Goal: Task Accomplishment & Management: Complete application form

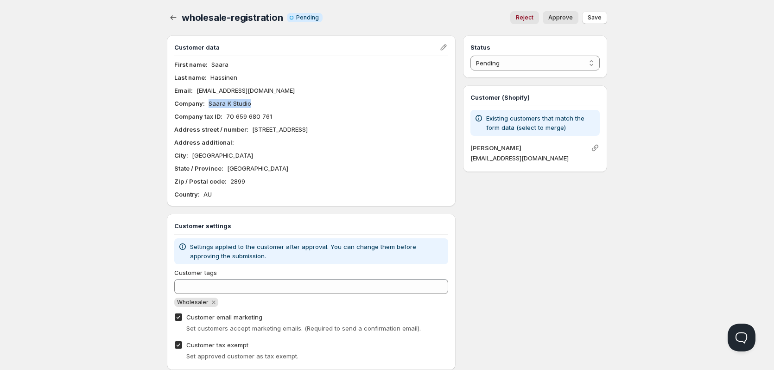
drag, startPoint x: 265, startPoint y: 104, endPoint x: 206, endPoint y: 104, distance: 59.3
click at [206, 104] on div "Company : Saara K Studio" at bounding box center [311, 103] width 274 height 9
copy p "Saara K Studio"
click at [128, 214] on div "Home Pricing Price lists Checkout Forms Submissions Settings Features Plans who…" at bounding box center [387, 196] width 774 height 393
click at [565, 17] on span "Approve" at bounding box center [560, 17] width 25 height 7
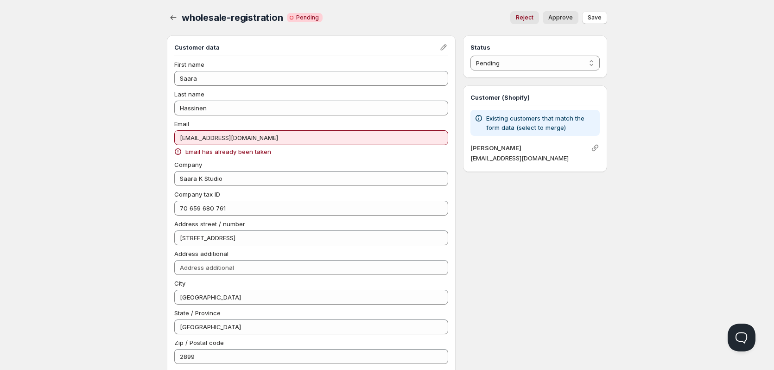
click at [575, 14] on button "Approve" at bounding box center [560, 17] width 36 height 13
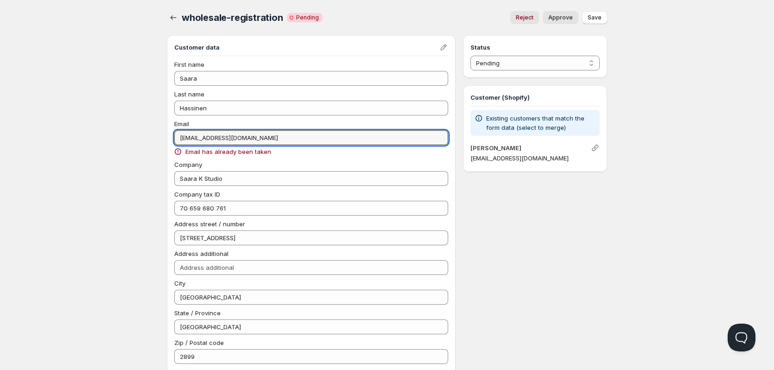
drag, startPoint x: 257, startPoint y: 137, endPoint x: 167, endPoint y: 138, distance: 89.9
click at [167, 138] on div "Customer data First name Saara Last name Hassinen Email Saarakfitness@gmail.com…" at bounding box center [311, 217] width 289 height 365
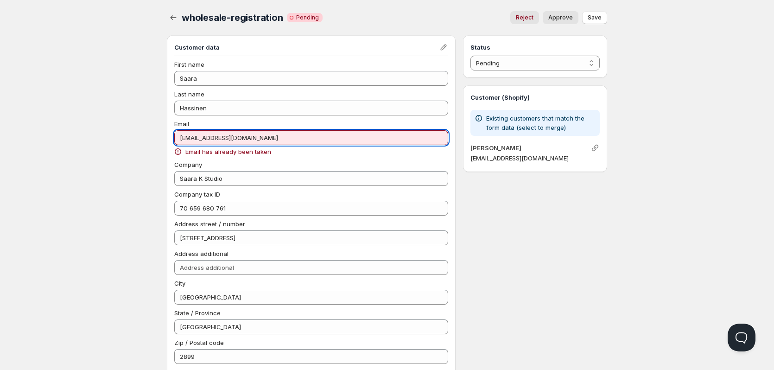
click at [137, 166] on div "Home Pricing Price lists Checkout Forms Submissions Settings Features Plans who…" at bounding box center [387, 293] width 774 height 587
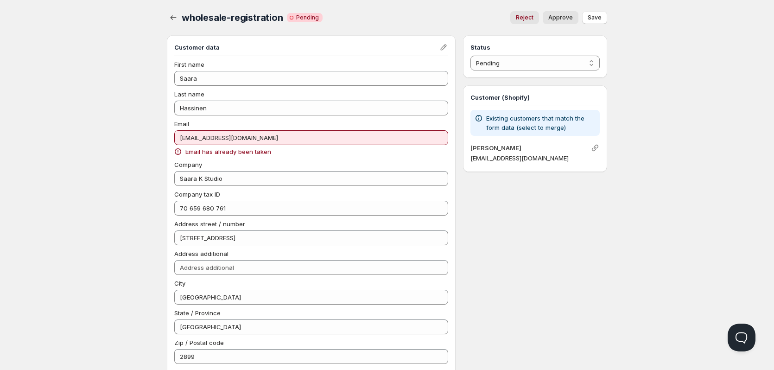
click at [106, 208] on div "Home Pricing Price lists Checkout Forms Submissions Settings Features Plans who…" at bounding box center [387, 293] width 774 height 587
click at [131, 83] on div "Home Pricing Price lists Checkout Forms Submissions Settings Features Plans who…" at bounding box center [387, 293] width 774 height 587
click at [566, 20] on span "Approve" at bounding box center [560, 17] width 25 height 7
select select "0"
click at [596, 17] on span "Save" at bounding box center [594, 17] width 14 height 7
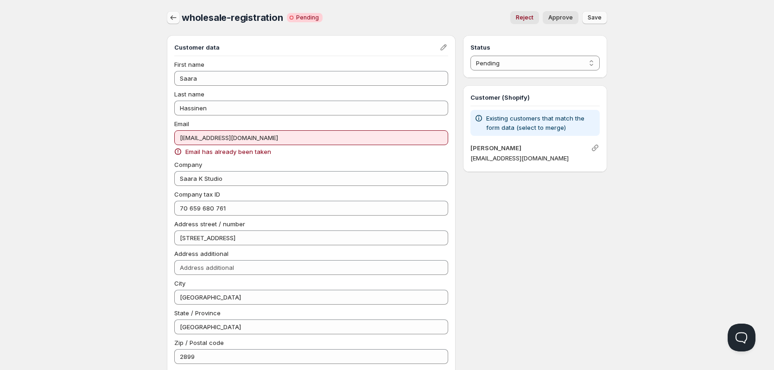
click at [168, 14] on button "button" at bounding box center [173, 17] width 13 height 13
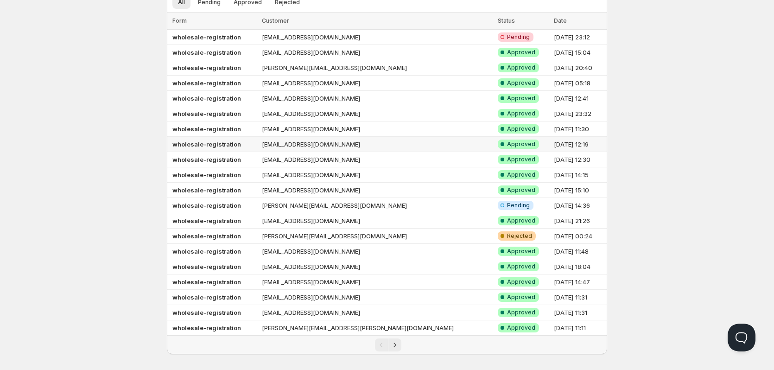
scroll to position [57, 0]
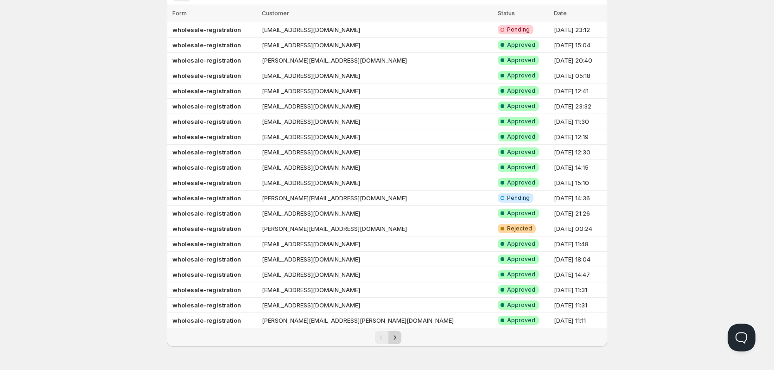
click at [400, 332] on button "Next" at bounding box center [394, 337] width 13 height 13
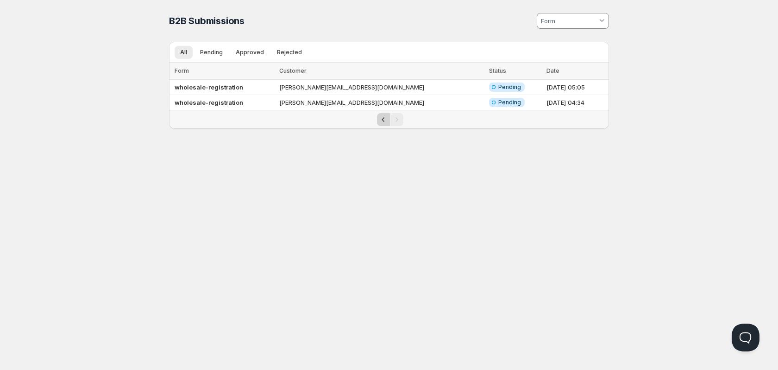
click at [379, 120] on icon "Previous" at bounding box center [383, 119] width 9 height 9
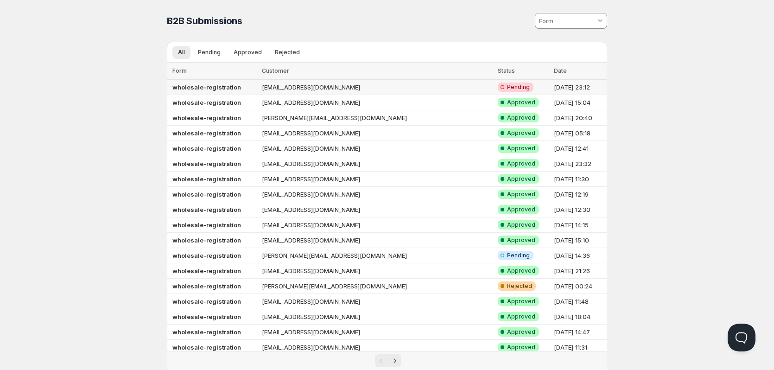
click at [226, 84] on b "wholesale-registration" at bounding box center [206, 86] width 69 height 7
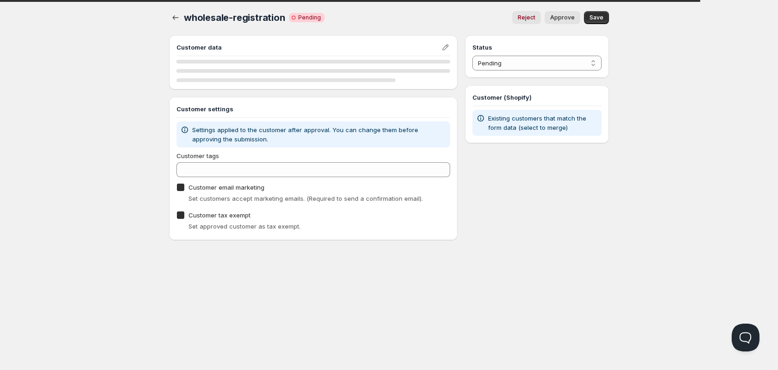
checkbox input "true"
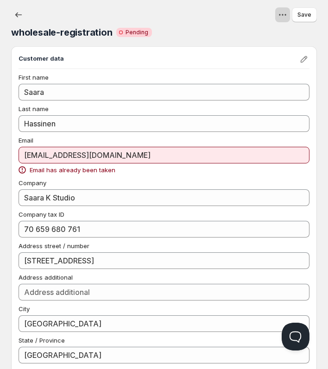
click at [284, 18] on icon "View actions for wholesale-registration" at bounding box center [282, 14] width 9 height 9
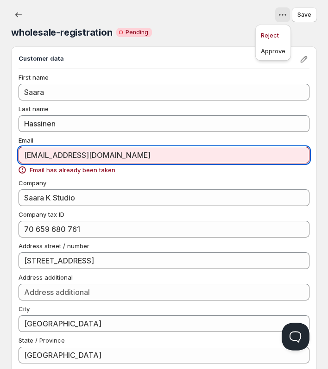
click at [122, 155] on input "[EMAIL_ADDRESS][DOMAIN_NAME]" at bounding box center [164, 155] width 291 height 17
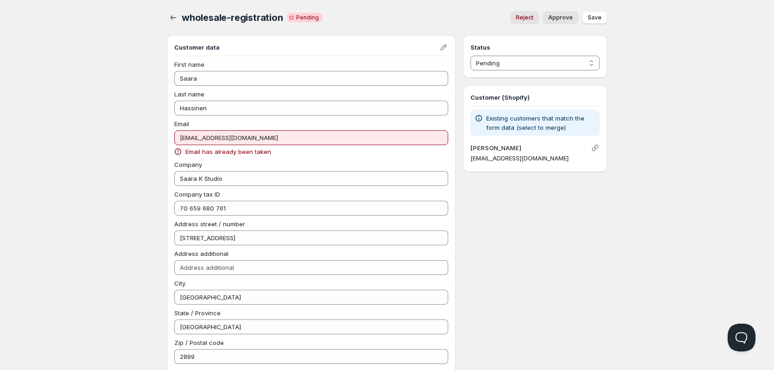
click at [515, 180] on div "Status Pending Approved Rejected Ignored Spam Pending Customer (Shopify) Existi…" at bounding box center [535, 299] width 144 height 529
click at [582, 150] on h4 "[PERSON_NAME]" at bounding box center [530, 147] width 120 height 9
click at [510, 150] on link "[PERSON_NAME]" at bounding box center [495, 147] width 51 height 7
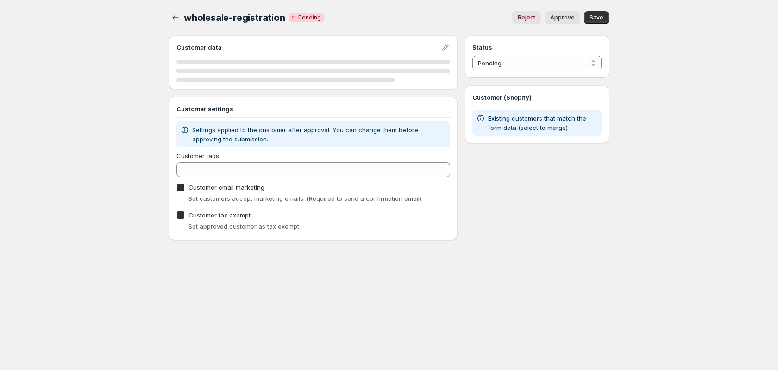
checkbox input "true"
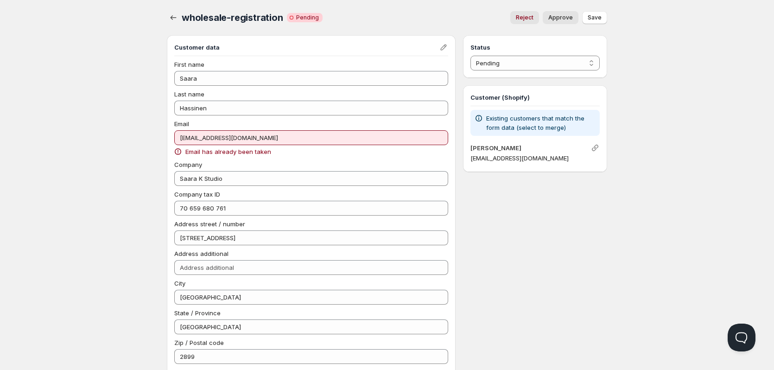
click at [505, 161] on p "[EMAIL_ADDRESS][DOMAIN_NAME]" at bounding box center [534, 157] width 129 height 9
click at [535, 157] on p "[EMAIL_ADDRESS][DOMAIN_NAME]" at bounding box center [534, 157] width 129 height 9
click at [520, 149] on h4 "[PERSON_NAME]" at bounding box center [530, 147] width 120 height 9
click at [467, 158] on div "Customer (Shopify) Existing customers that match the form data (select to merge…" at bounding box center [535, 128] width 144 height 87
click at [441, 47] on icon "Edit" at bounding box center [443, 47] width 6 height 6
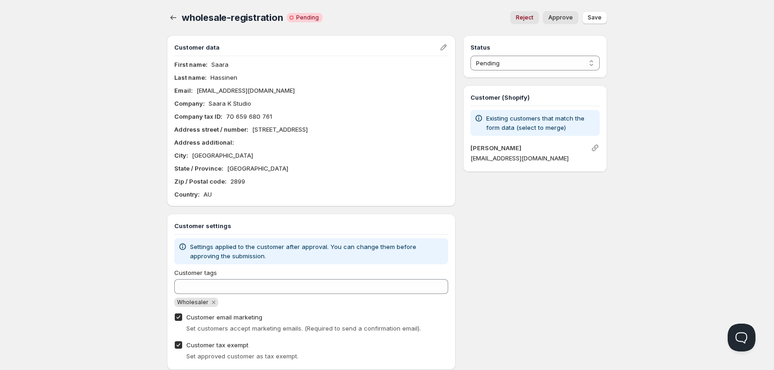
click at [520, 160] on p "[EMAIL_ADDRESS][DOMAIN_NAME]" at bounding box center [534, 157] width 129 height 9
click at [478, 121] on icon at bounding box center [478, 118] width 6 height 6
click at [478, 120] on icon at bounding box center [478, 117] width 9 height 9
click at [522, 164] on div "Saara Hassinen saarakfitness@gmail.com" at bounding box center [534, 153] width 129 height 21
click at [559, 19] on span "Approve" at bounding box center [560, 17] width 25 height 7
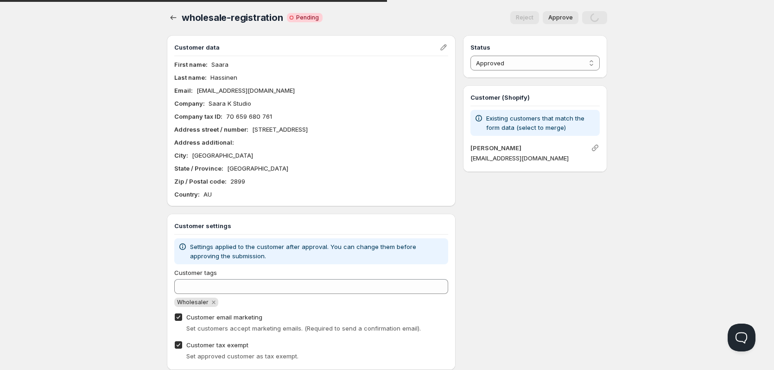
select select "0"
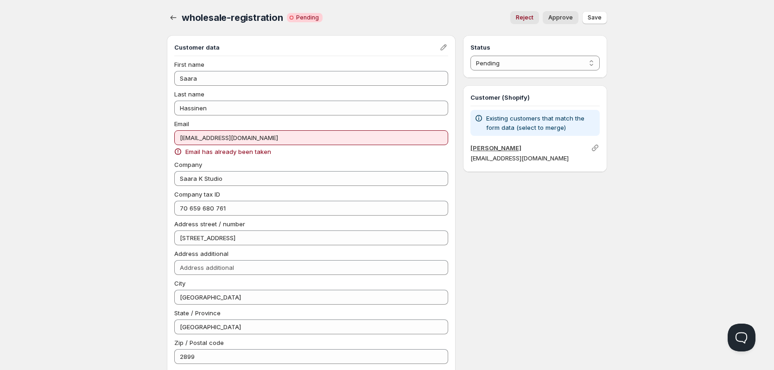
click at [497, 148] on link "[PERSON_NAME]" at bounding box center [495, 147] width 51 height 7
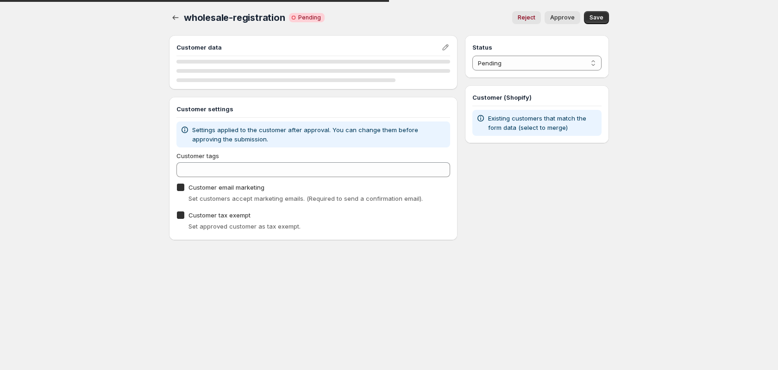
checkbox input "true"
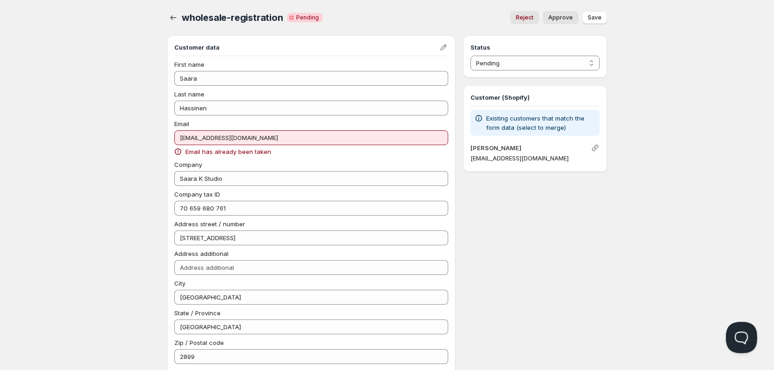
drag, startPoint x: 745, startPoint y: 338, endPoint x: 1261, endPoint y: 588, distance: 573.4
click at [745, 338] on button "Open Beacon popover" at bounding box center [739, 335] width 28 height 28
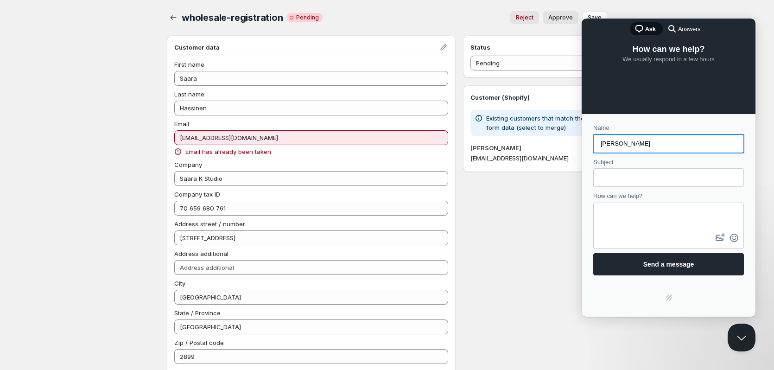
type input "[PERSON_NAME]"
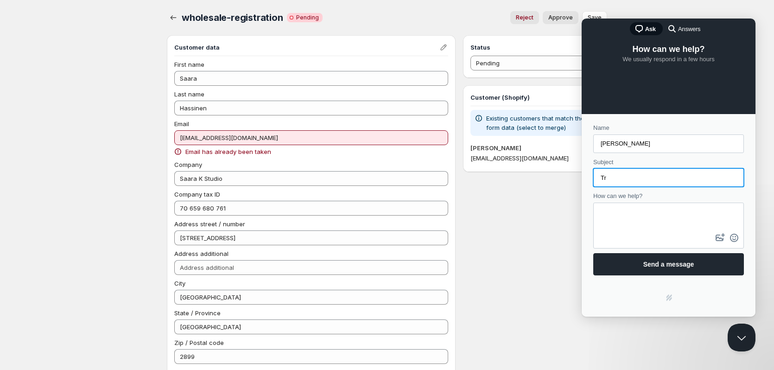
type input "T"
type input "Approval not working"
click at [639, 219] on textarea "How can we help?" at bounding box center [668, 217] width 149 height 28
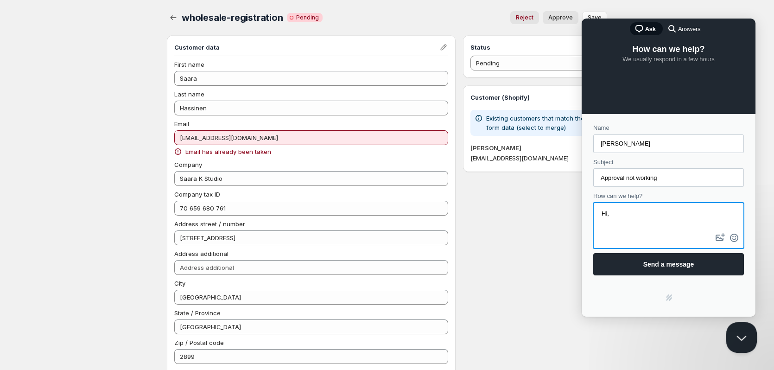
type textarea "Hi,"
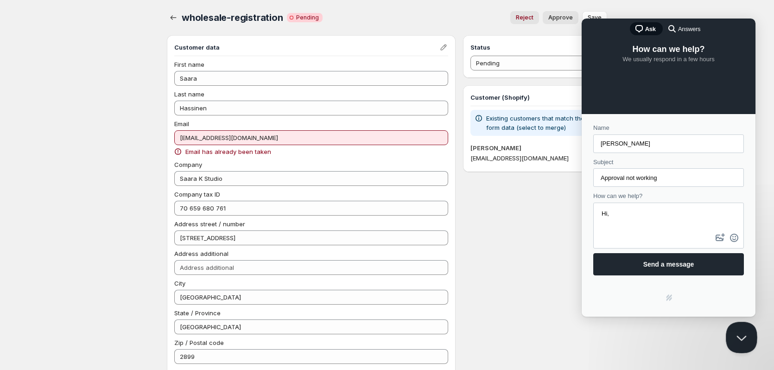
drag, startPoint x: 744, startPoint y: 339, endPoint x: 736, endPoint y: 342, distance: 8.7
click at [744, 339] on button "Close Beacon popover" at bounding box center [739, 335] width 28 height 28
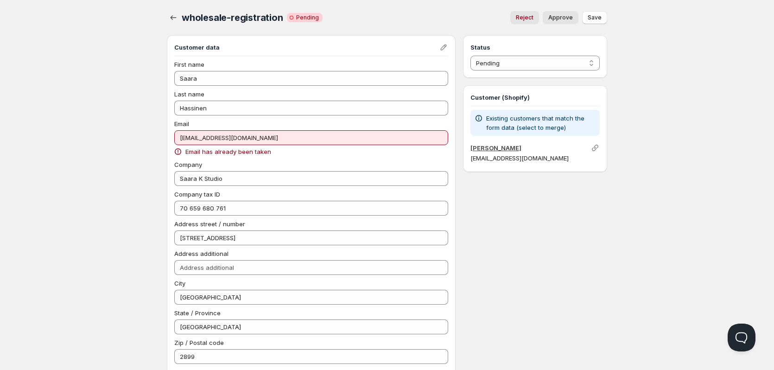
click at [494, 145] on link "[PERSON_NAME]" at bounding box center [495, 147] width 51 height 7
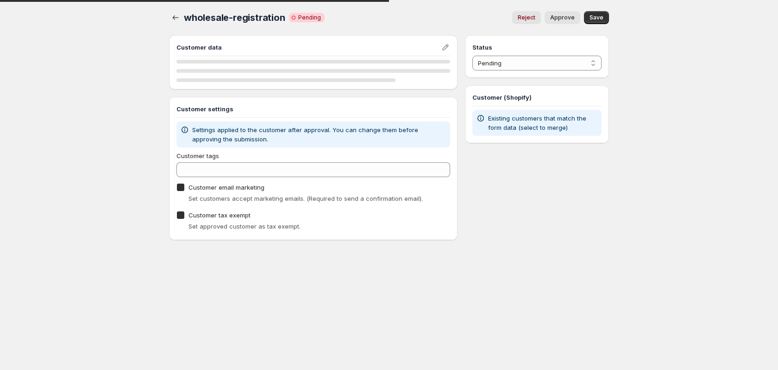
checkbox input "true"
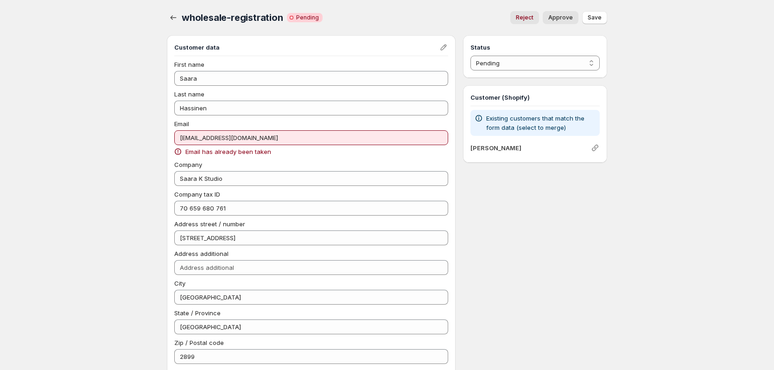
click at [563, 20] on span "Approve" at bounding box center [560, 17] width 25 height 7
select select "1"
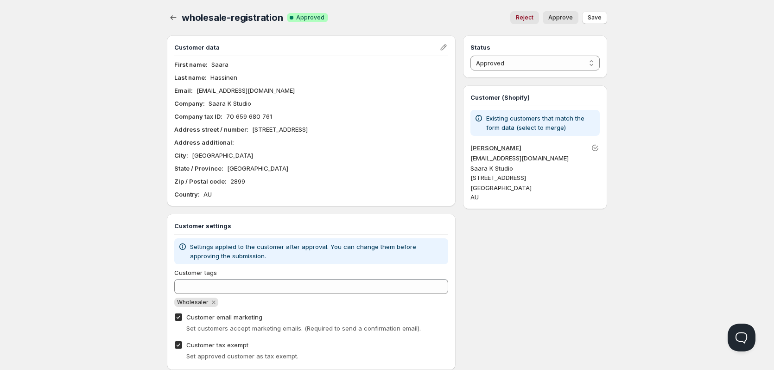
click at [506, 149] on link "[PERSON_NAME]" at bounding box center [495, 147] width 51 height 7
